Goal: Information Seeking & Learning: Learn about a topic

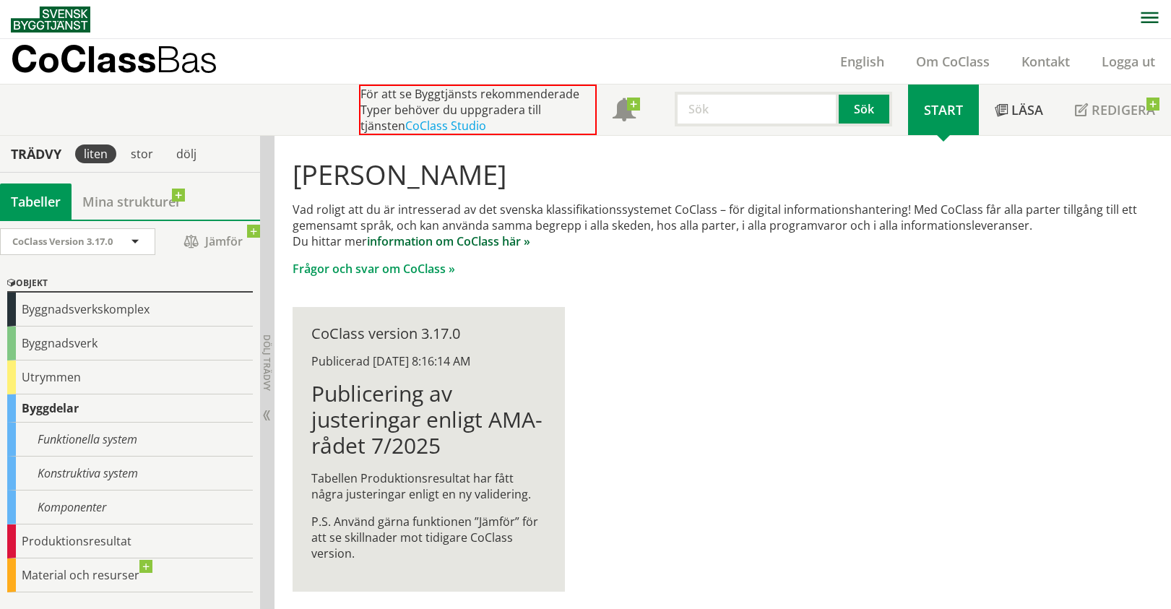
click at [477, 243] on link "information om CoClass här »" at bounding box center [448, 241] width 163 height 16
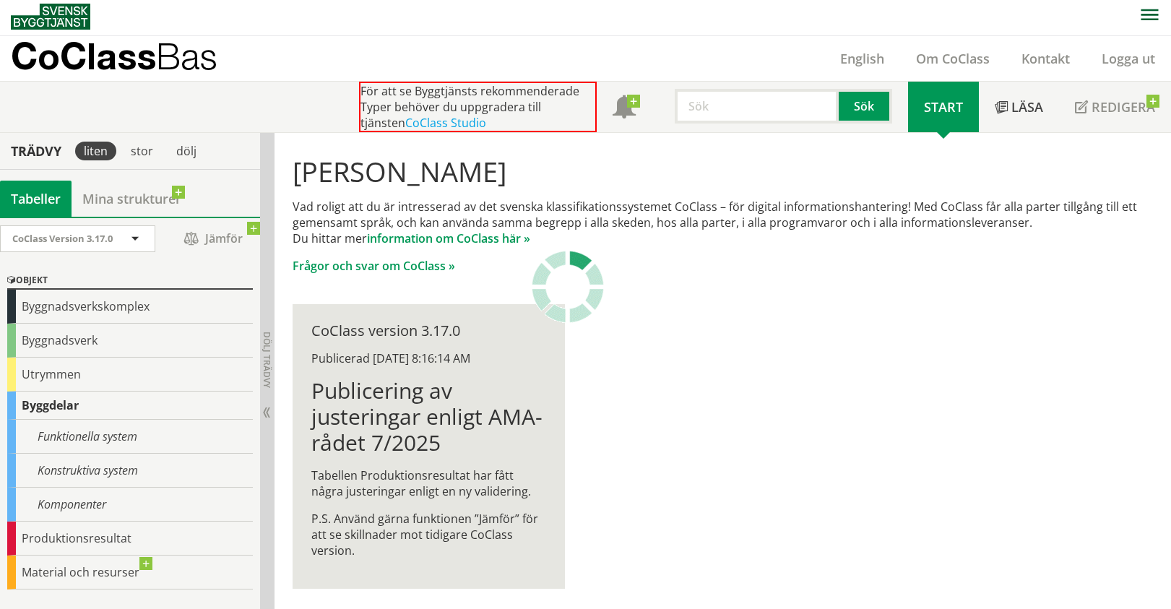
scroll to position [6, 0]
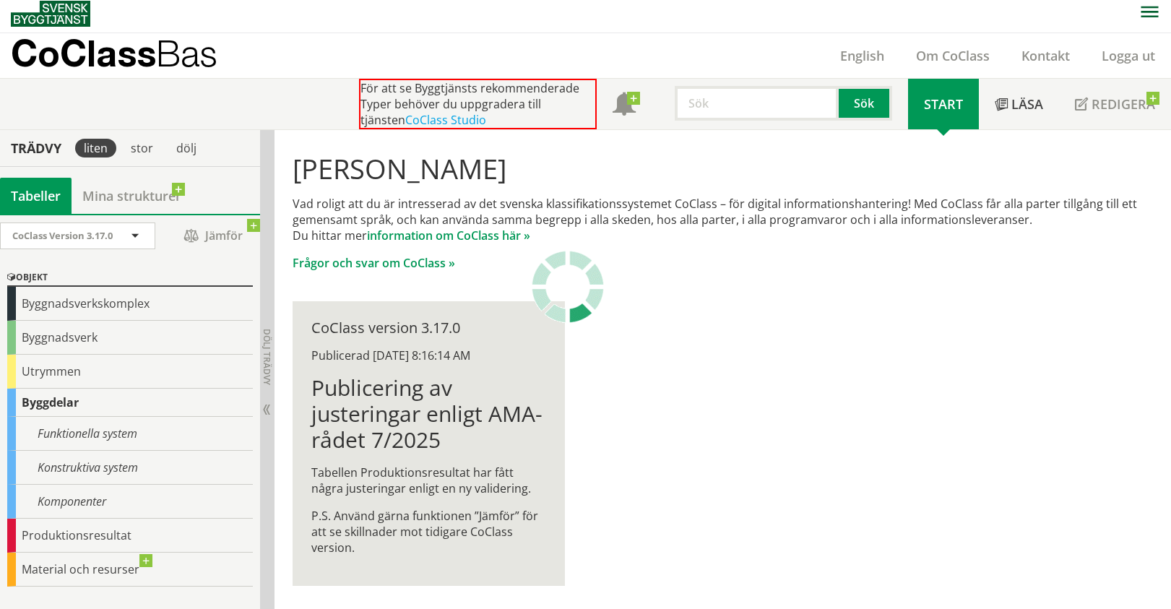
click at [477, 291] on div "Hej Miriam Hermanson Vad roligt att du är intresserad av det svenska klassifika…" at bounding box center [722, 369] width 896 height 479
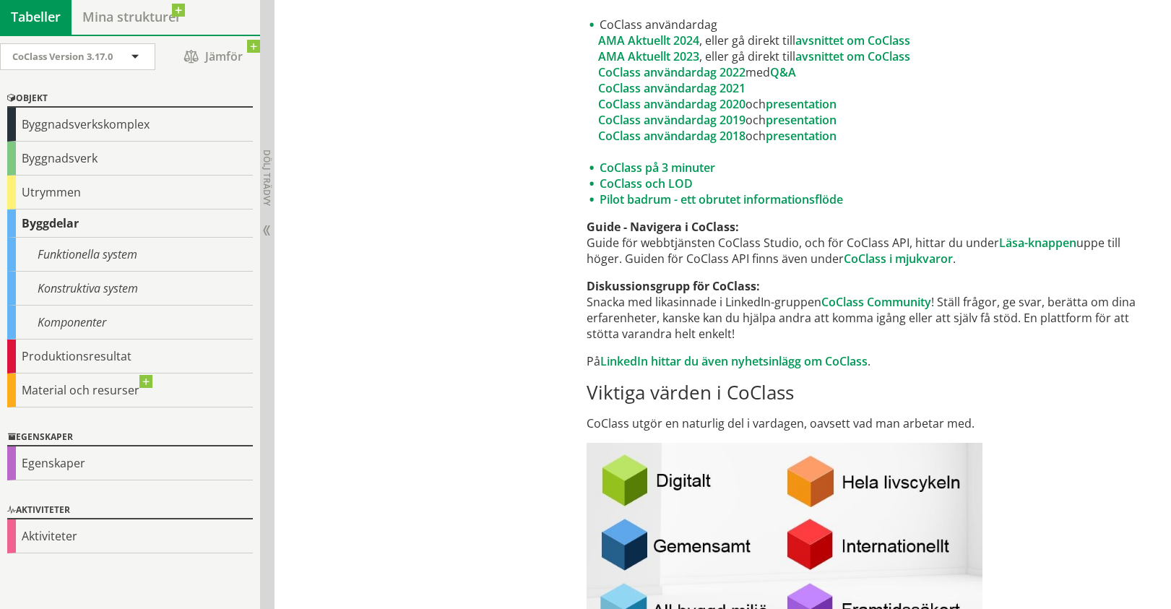
scroll to position [1300, 0]
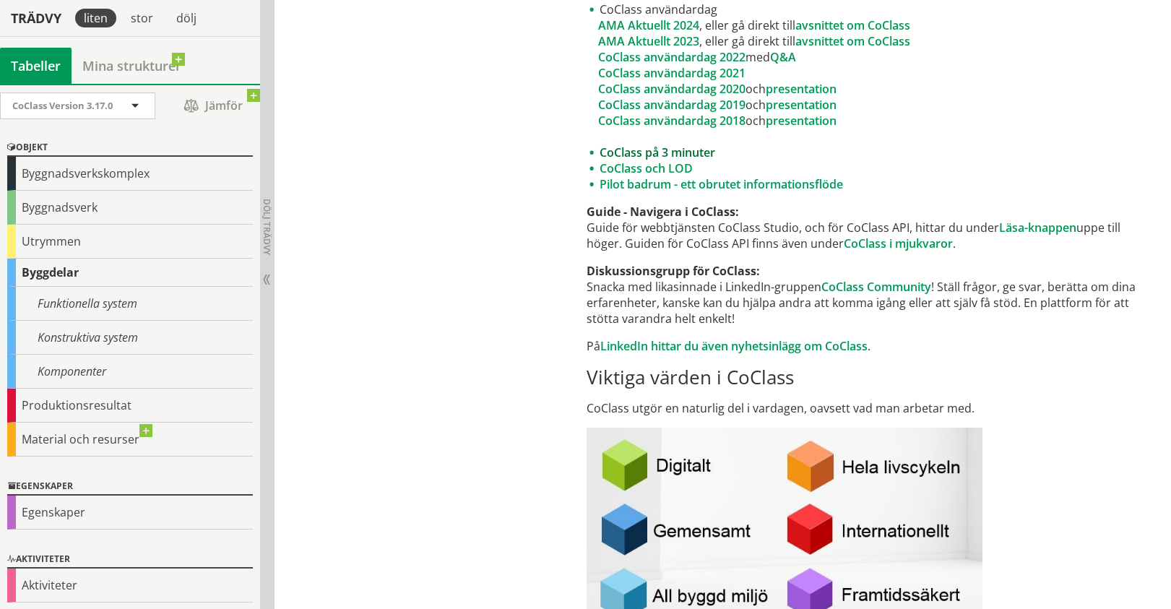
click at [701, 160] on link "CoClass på 3 minuter" at bounding box center [657, 152] width 116 height 16
